Goal: Information Seeking & Learning: Check status

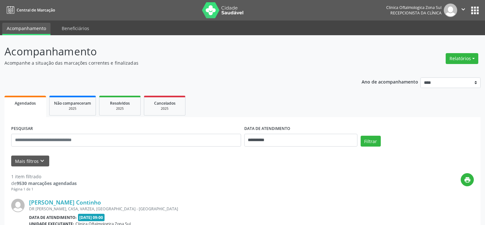
select select "*"
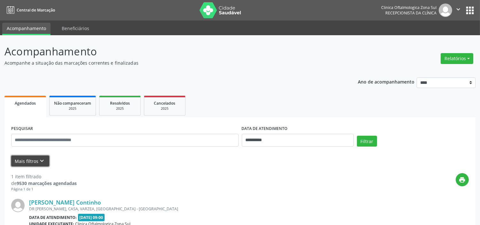
click at [41, 161] on icon "keyboard_arrow_down" at bounding box center [42, 160] width 7 height 7
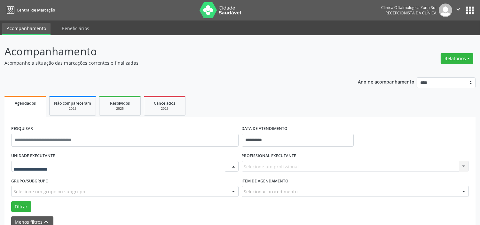
click at [68, 164] on div at bounding box center [124, 166] width 227 height 11
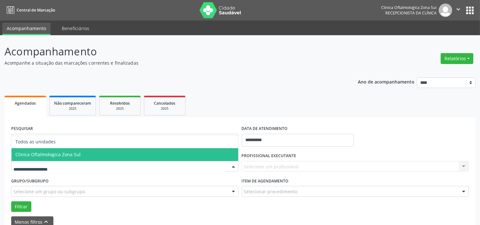
drag, startPoint x: 71, startPoint y: 153, endPoint x: 73, endPoint y: 157, distance: 4.3
click at [72, 153] on span "Clinica Oftalmologica Zona Sul" at bounding box center [47, 154] width 65 height 6
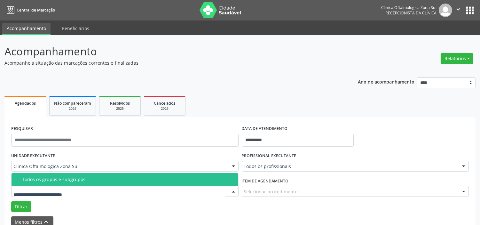
click at [74, 183] on span "Todos os grupos e subgrupos" at bounding box center [125, 179] width 227 height 13
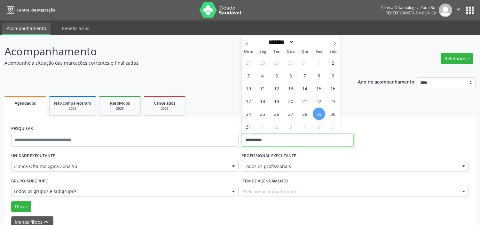
click at [277, 140] on input "**********" at bounding box center [298, 140] width 112 height 13
click at [334, 115] on span "30" at bounding box center [333, 113] width 12 height 12
type input "**********"
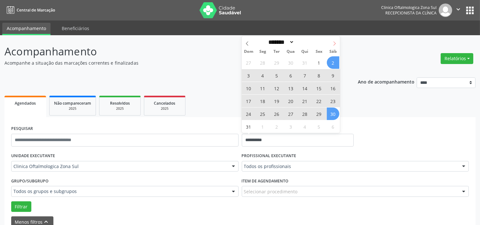
click at [331, 42] on span at bounding box center [334, 41] width 11 height 11
select select "*"
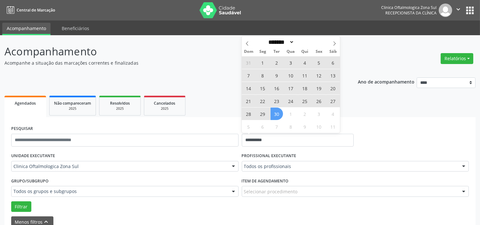
click at [280, 113] on span "30" at bounding box center [277, 113] width 12 height 12
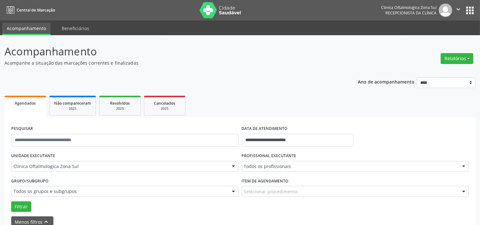
click at [276, 169] on div "Todos os profissionais" at bounding box center [355, 166] width 227 height 11
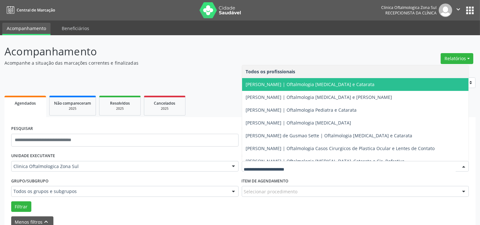
click at [272, 84] on span "[PERSON_NAME] | Oftalmologia [MEDICAL_DATA] e Catarata" at bounding box center [310, 84] width 129 height 6
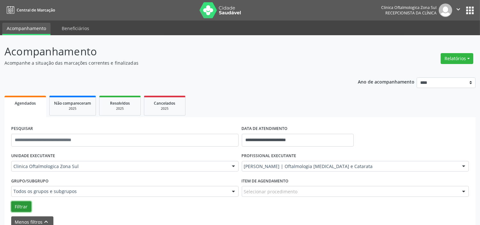
click at [17, 202] on button "Filtrar" at bounding box center [21, 206] width 20 height 11
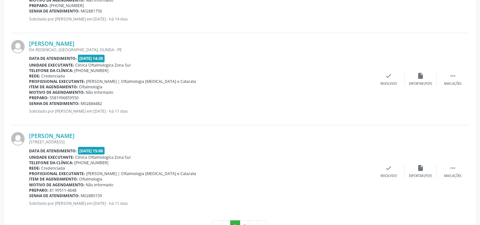
scroll to position [1440, 0]
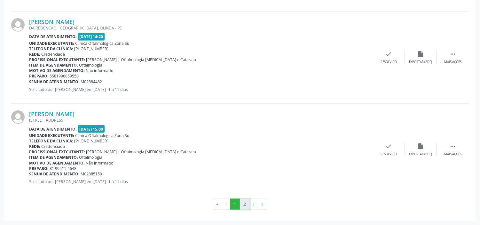
click at [244, 205] on button "2" at bounding box center [245, 204] width 10 height 11
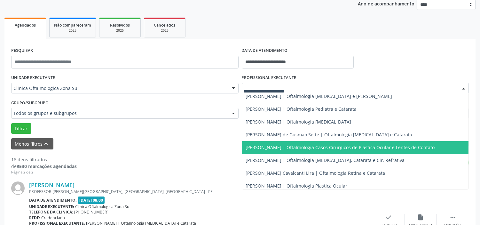
scroll to position [58, 0]
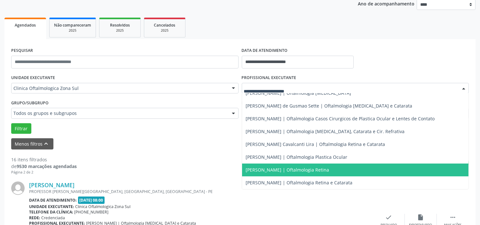
click at [302, 170] on span "[PERSON_NAME] | Oftalmologia Retina" at bounding box center [287, 170] width 83 height 6
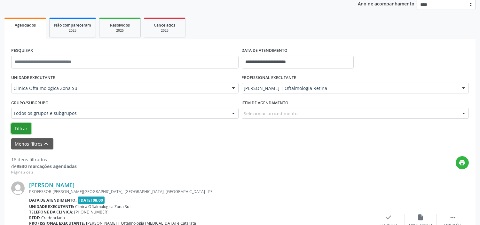
click at [17, 128] on button "Filtrar" at bounding box center [21, 128] width 20 height 11
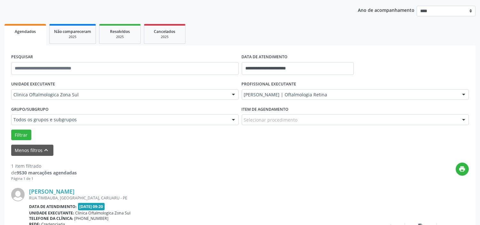
scroll to position [0, 0]
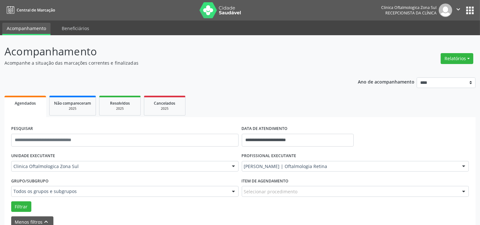
click at [460, 6] on icon "" at bounding box center [458, 9] width 7 height 7
click at [424, 39] on link "Sair" at bounding box center [442, 39] width 44 height 9
